Goal: Information Seeking & Learning: Learn about a topic

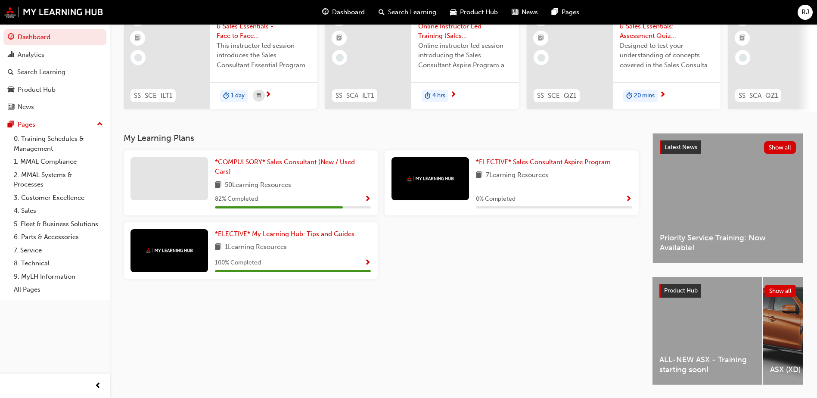
scroll to position [117, 0]
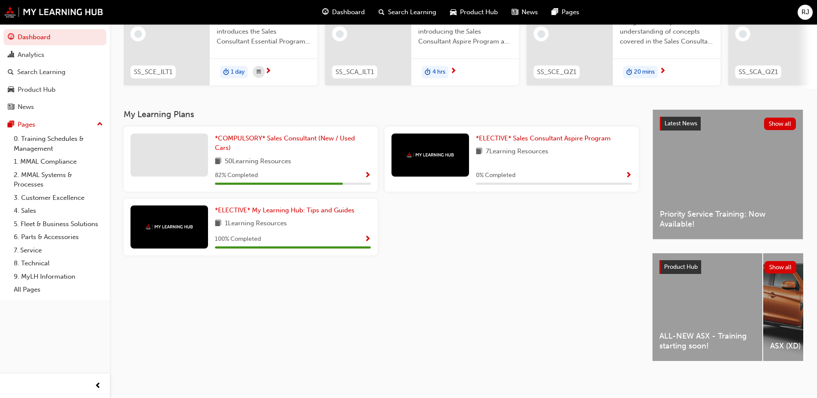
click at [669, 292] on div "ALL-NEW ASX - Training starting soon!" at bounding box center [707, 307] width 110 height 108
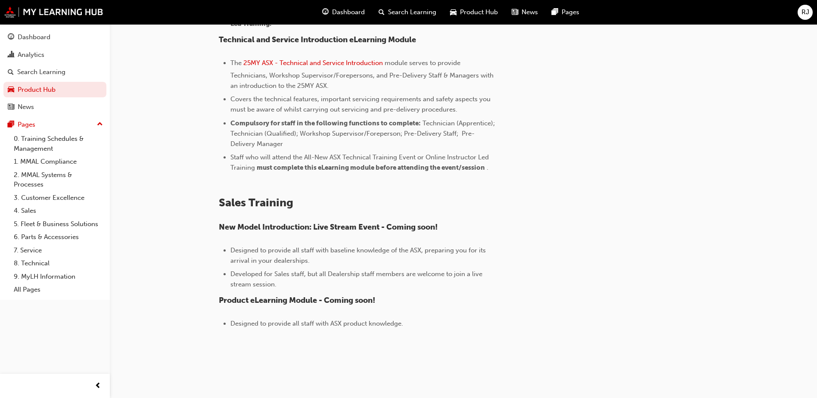
scroll to position [155, 0]
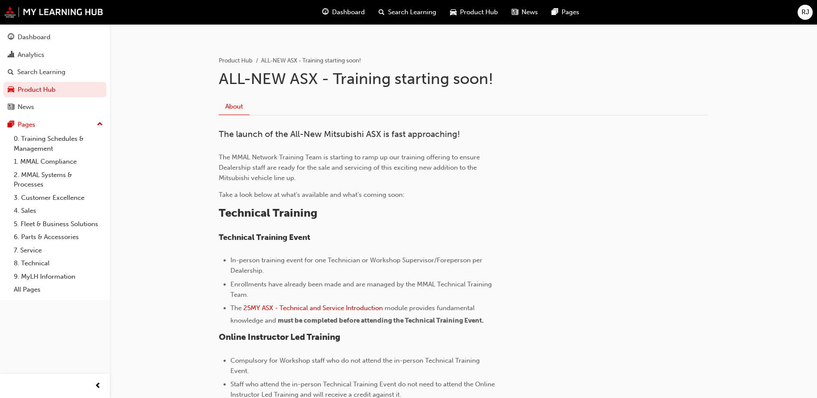
drag, startPoint x: 557, startPoint y: 232, endPoint x: 555, endPoint y: 140, distance: 92.6
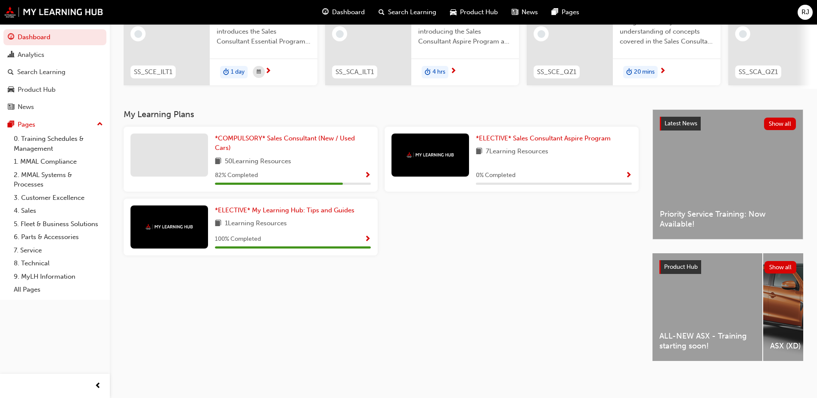
scroll to position [117, 0]
click at [662, 336] on span "ALL-NEW ASX - Training starting soon!" at bounding box center [707, 340] width 96 height 19
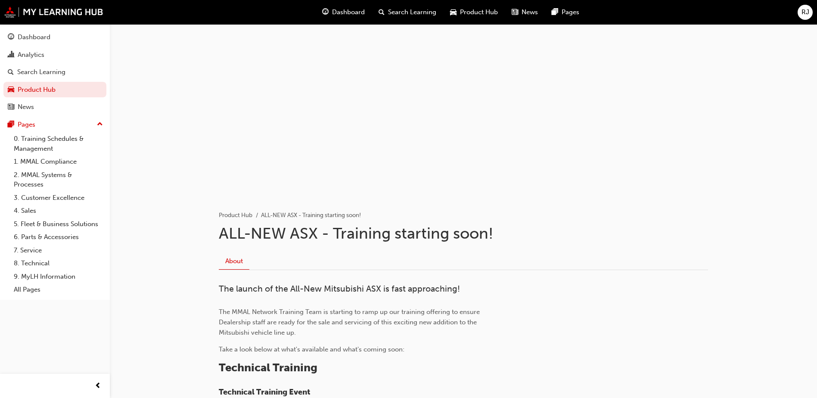
drag, startPoint x: 523, startPoint y: 266, endPoint x: 523, endPoint y: 71, distance: 195.0
